Goal: Task Accomplishment & Management: Complete application form

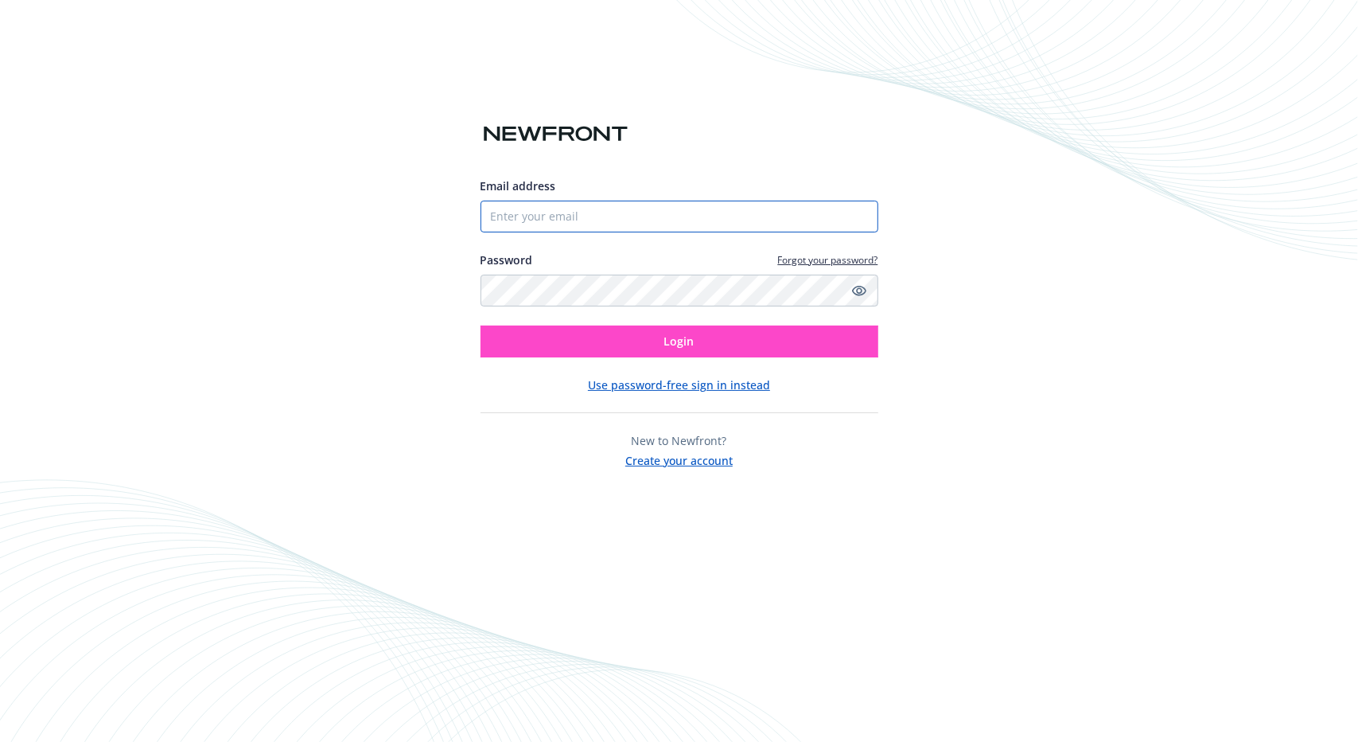
type input "Lief@joneschouproperties.com"
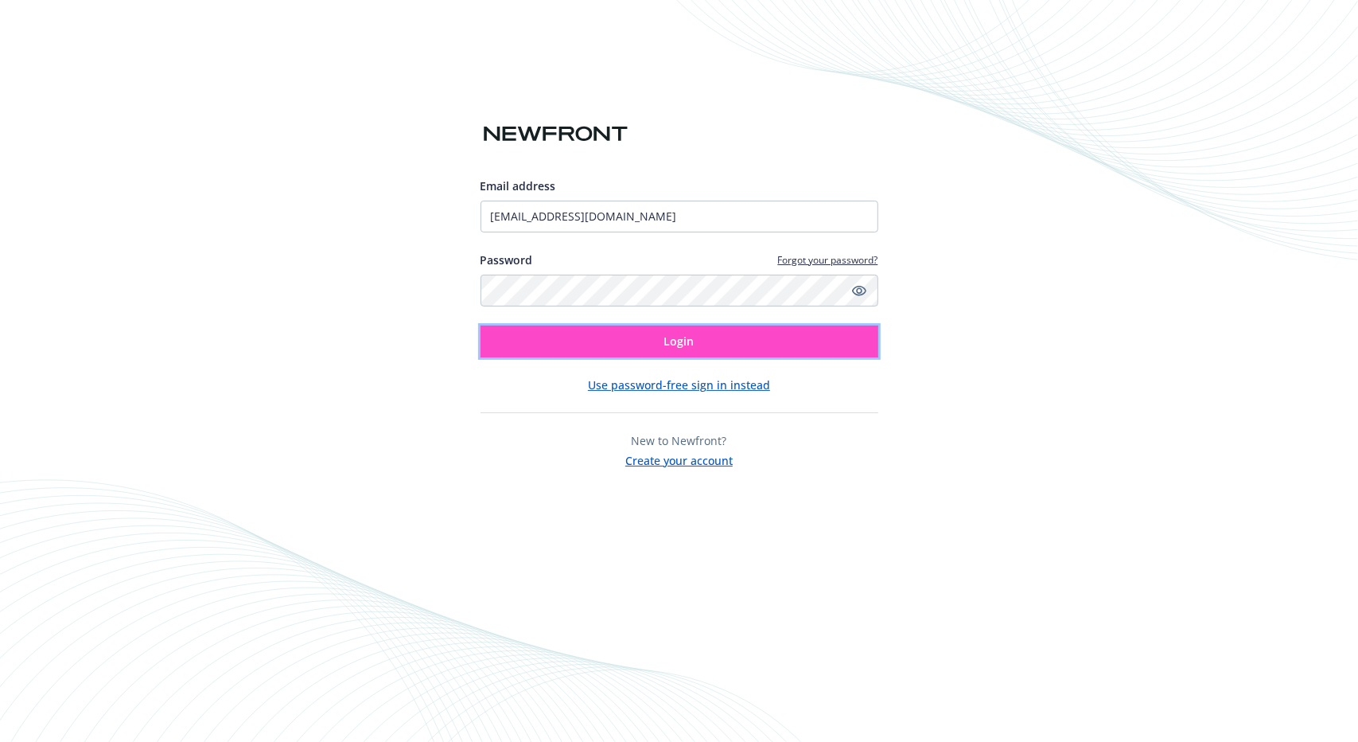
click at [606, 333] on button "Login" at bounding box center [680, 341] width 398 height 32
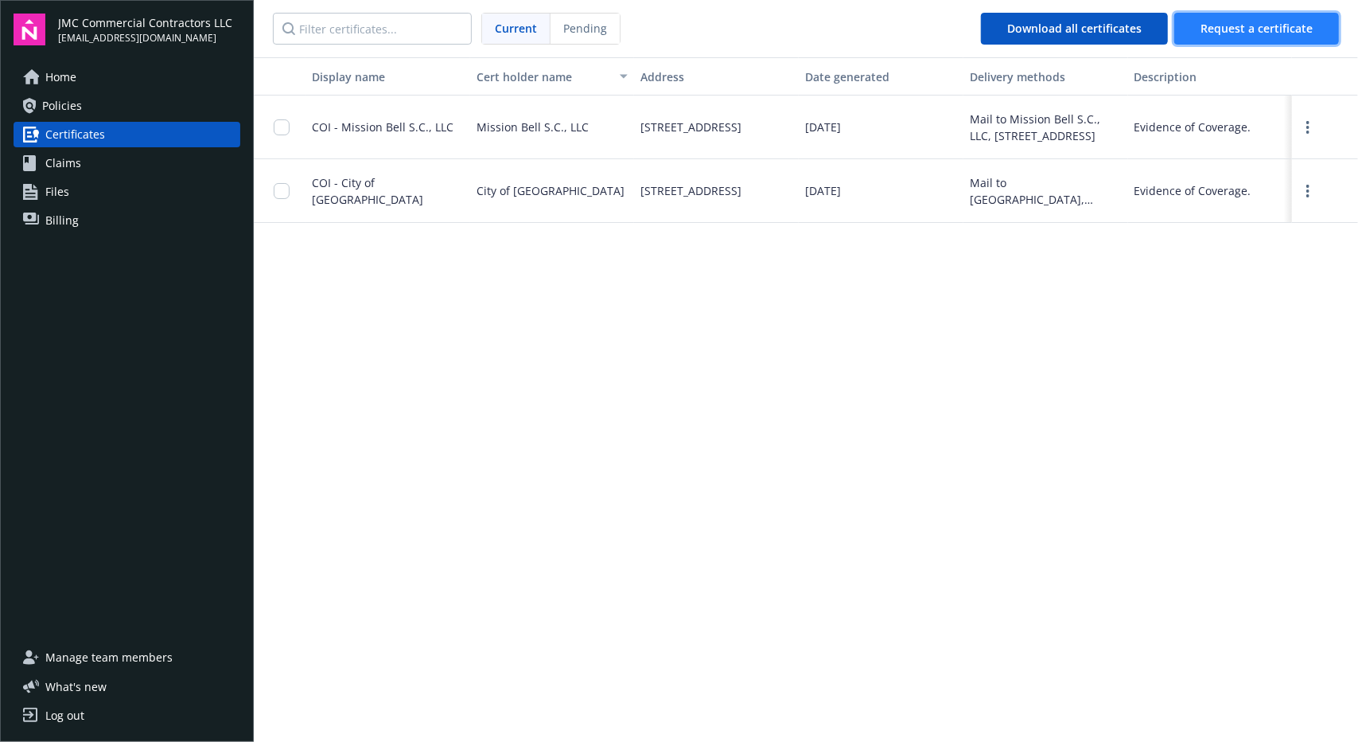
click at [1305, 26] on span "Request a certificate" at bounding box center [1257, 28] width 112 height 15
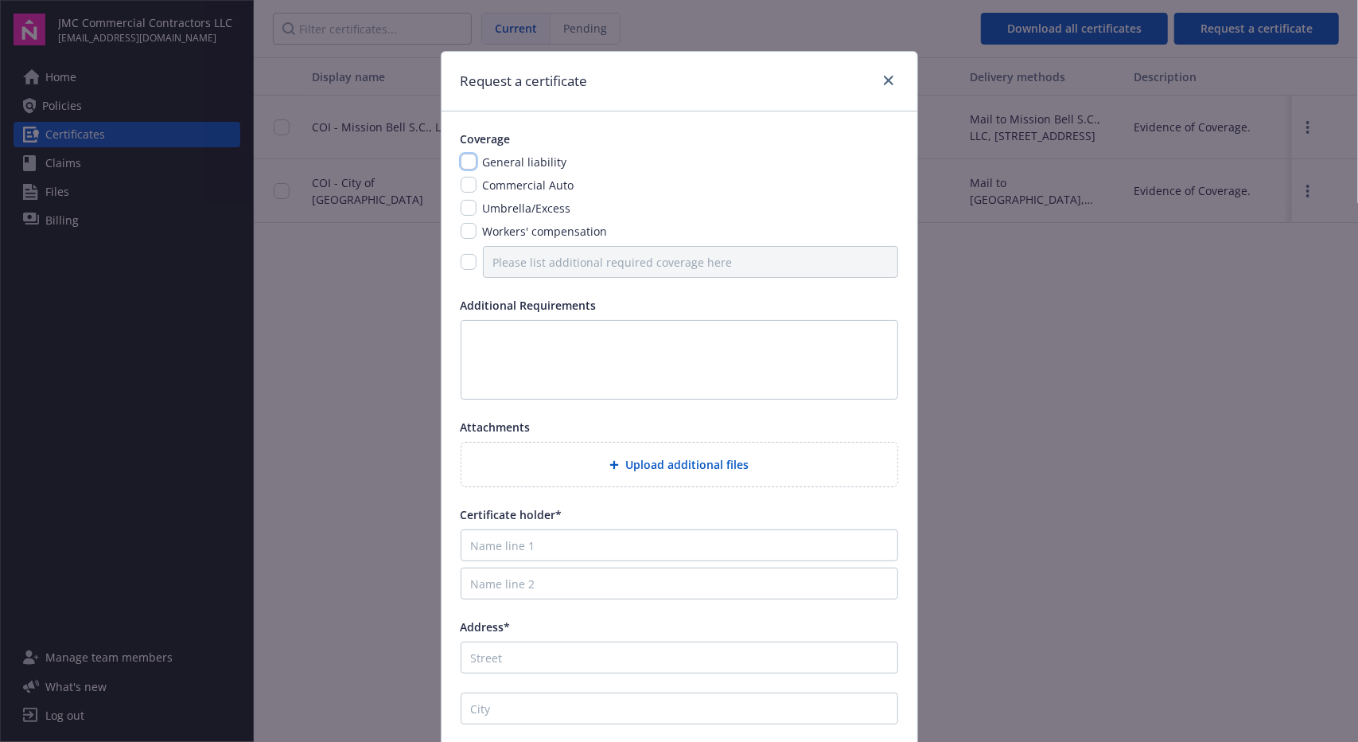
click at [461, 162] on input "checkbox" at bounding box center [469, 162] width 16 height 16
checkbox input "true"
click at [461, 232] on input "checkbox" at bounding box center [469, 231] width 16 height 16
checkbox input "true"
click at [551, 331] on textarea at bounding box center [680, 360] width 438 height 80
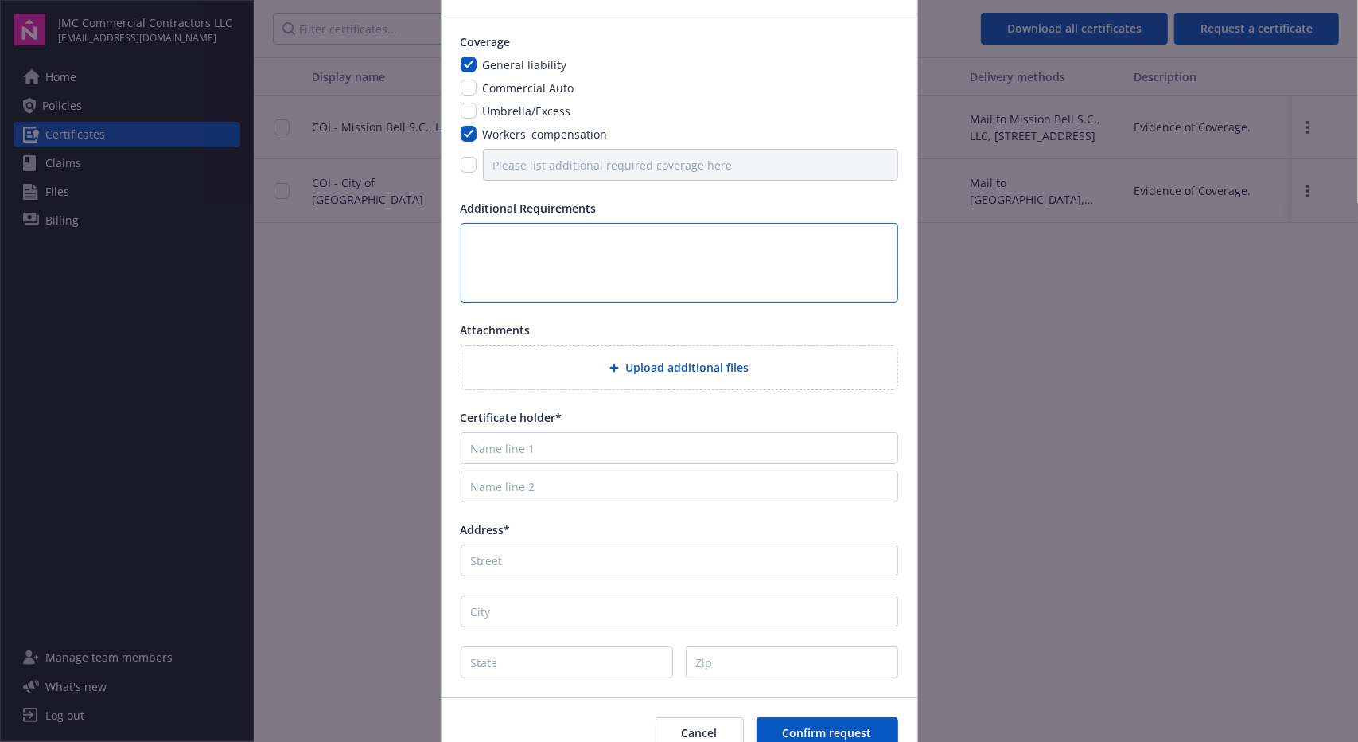
scroll to position [173, 0]
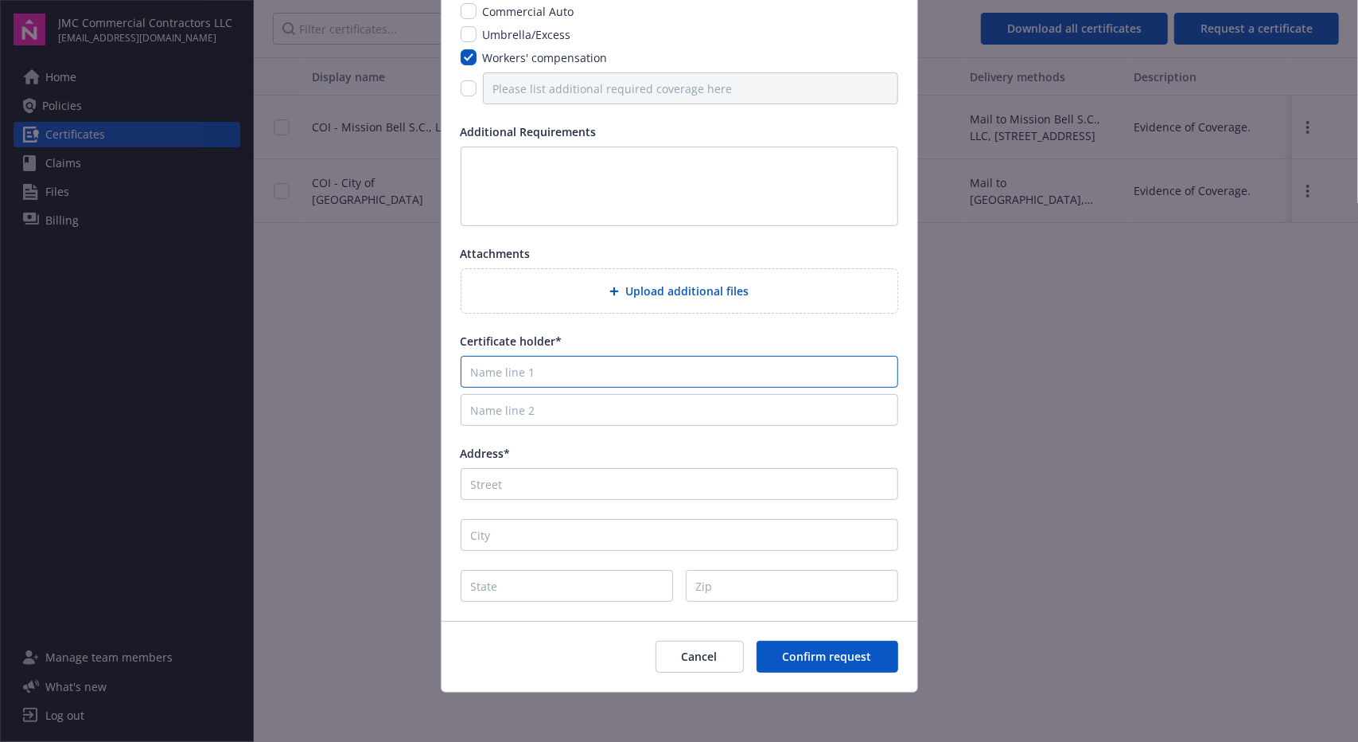
click at [528, 372] on input "Name line 1" at bounding box center [680, 372] width 438 height 32
type input "Village Shops of [GEOGRAPHIC_DATA]"
click at [503, 478] on input "Address*" at bounding box center [680, 484] width 438 height 32
type input "19204 N.W. [STREET_ADDRESS]"
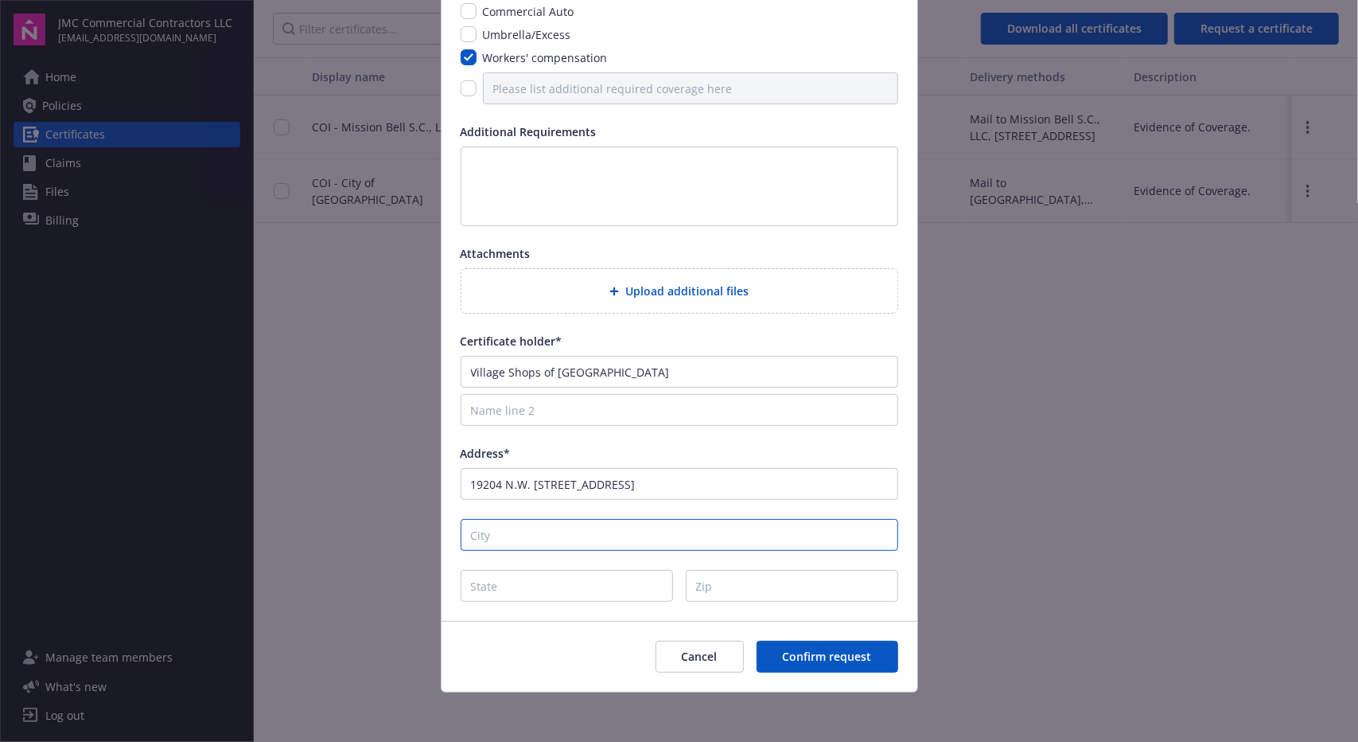
click at [598, 539] on input "City" at bounding box center [680, 535] width 438 height 32
click at [550, 531] on input "City" at bounding box center [680, 535] width 438 height 32
type input "[GEOGRAPHIC_DATA]"
type input "FL"
click at [775, 581] on input "Zip" at bounding box center [792, 586] width 212 height 32
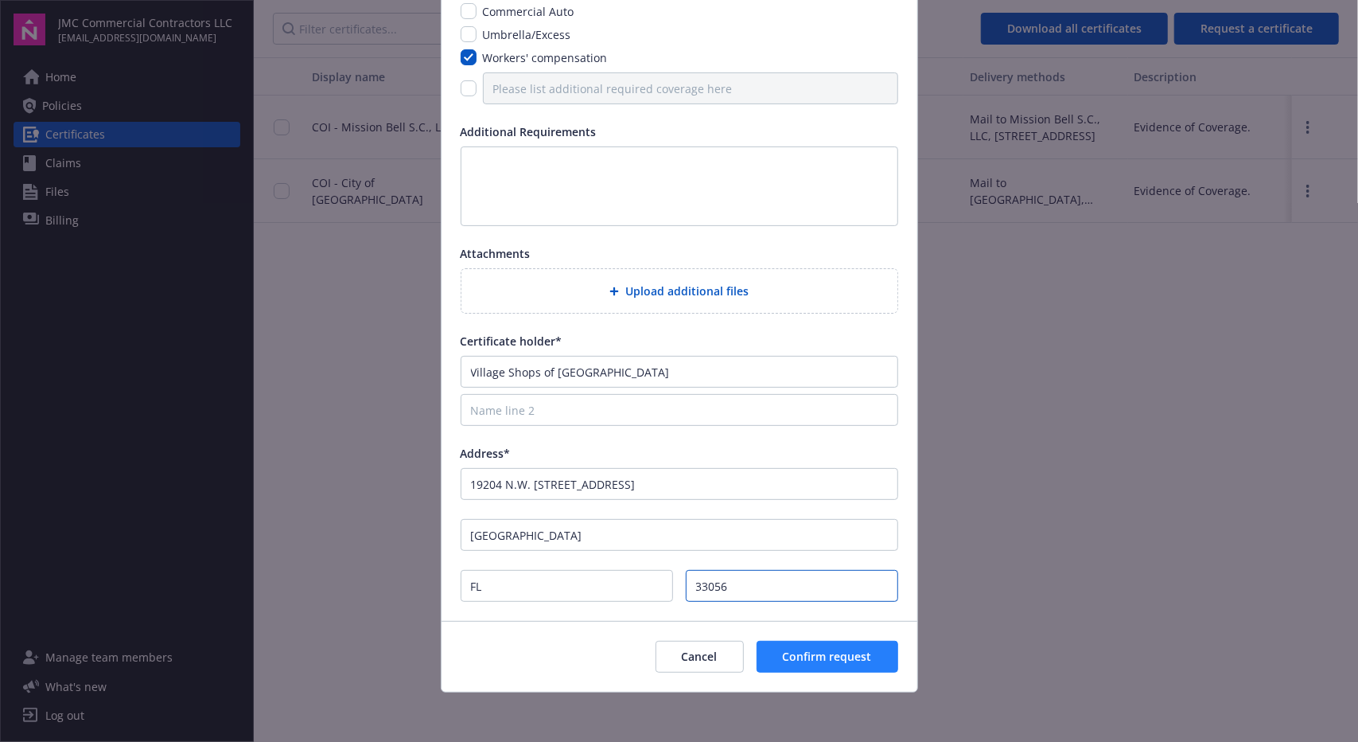
type input "33056"
click at [821, 668] on button "Confirm request" at bounding box center [828, 657] width 142 height 32
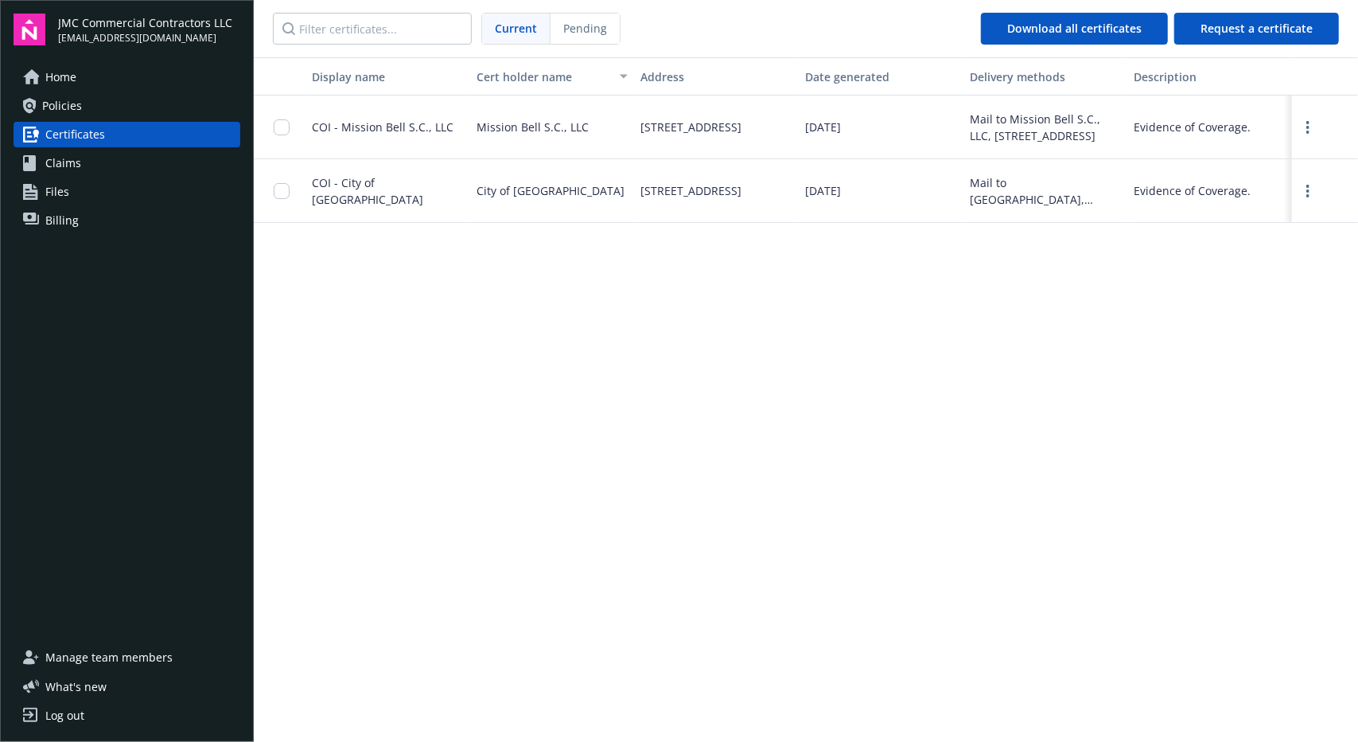
drag, startPoint x: 835, startPoint y: 461, endPoint x: 828, endPoint y: 429, distance: 32.6
click at [835, 461] on div "Display name Cert holder name Address Date generated Delivery methods Descripti…" at bounding box center [806, 398] width 1104 height 682
click at [104, 137] on link "Certificates" at bounding box center [127, 134] width 227 height 25
click at [758, 419] on div "Display name Cert holder name Address Date generated Delivery methods Descripti…" at bounding box center [806, 398] width 1104 height 682
